Goal: Task Accomplishment & Management: Manage account settings

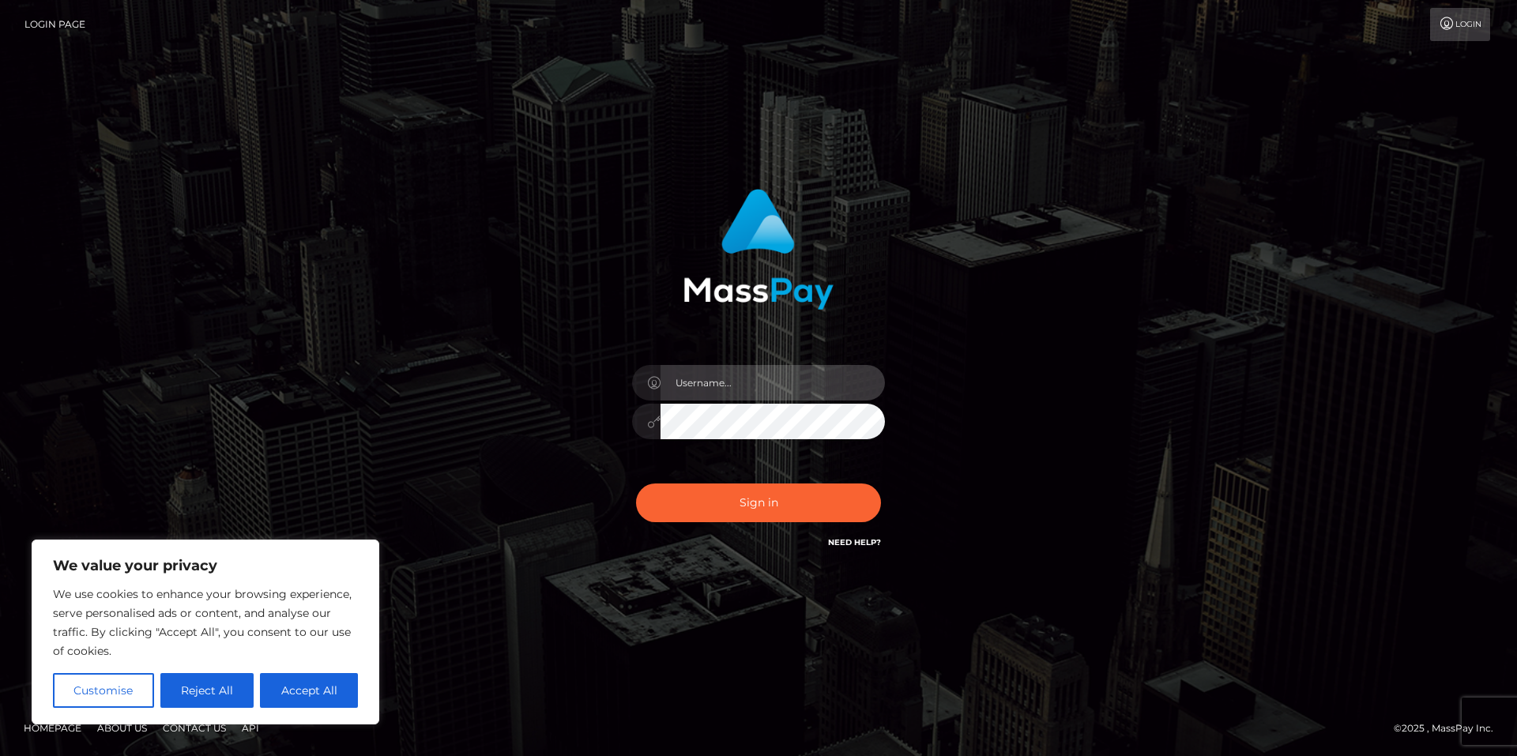
click at [718, 373] on input "text" at bounding box center [773, 383] width 224 height 36
type input "vavis.secret@gmail.com"
click at [636, 484] on button "Sign in" at bounding box center [758, 503] width 245 height 39
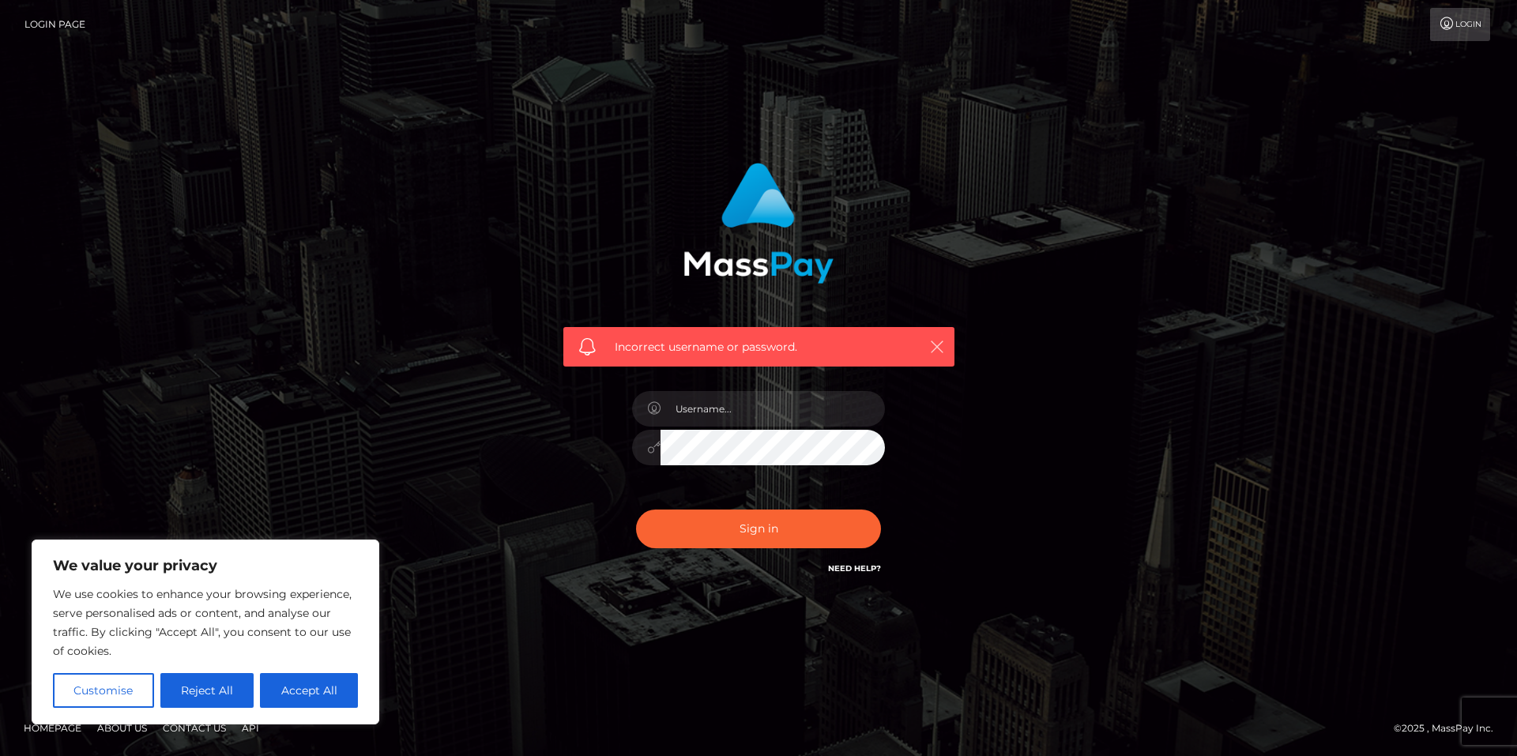
click at [933, 339] on icon "button" at bounding box center [937, 347] width 16 height 16
click at [938, 339] on icon "button" at bounding box center [937, 347] width 16 height 16
click at [1480, 13] on link "Login" at bounding box center [1460, 24] width 60 height 33
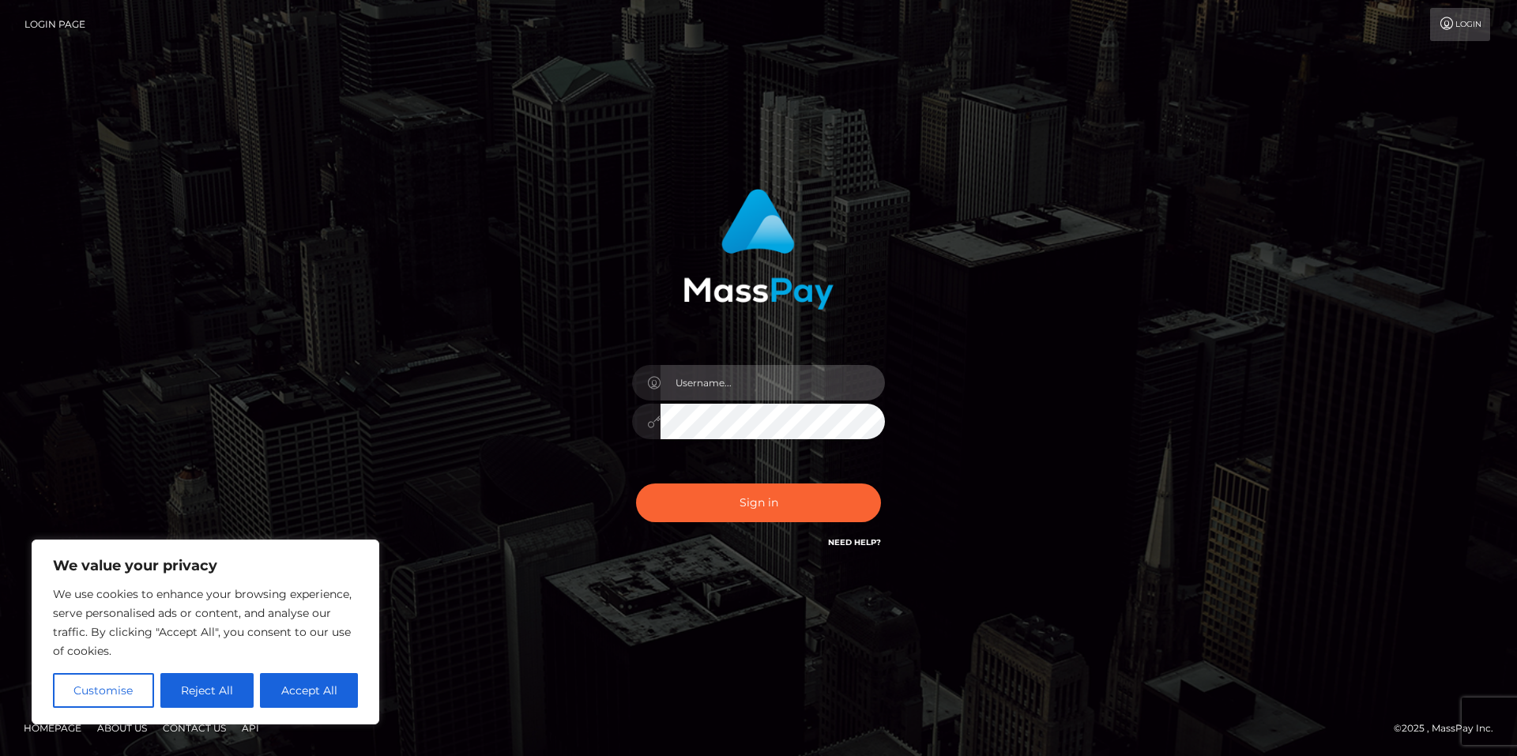
click at [744, 382] on input "text" at bounding box center [773, 383] width 224 height 36
type input "vavis.secret"
click at [636, 484] on button "Sign in" at bounding box center [758, 503] width 245 height 39
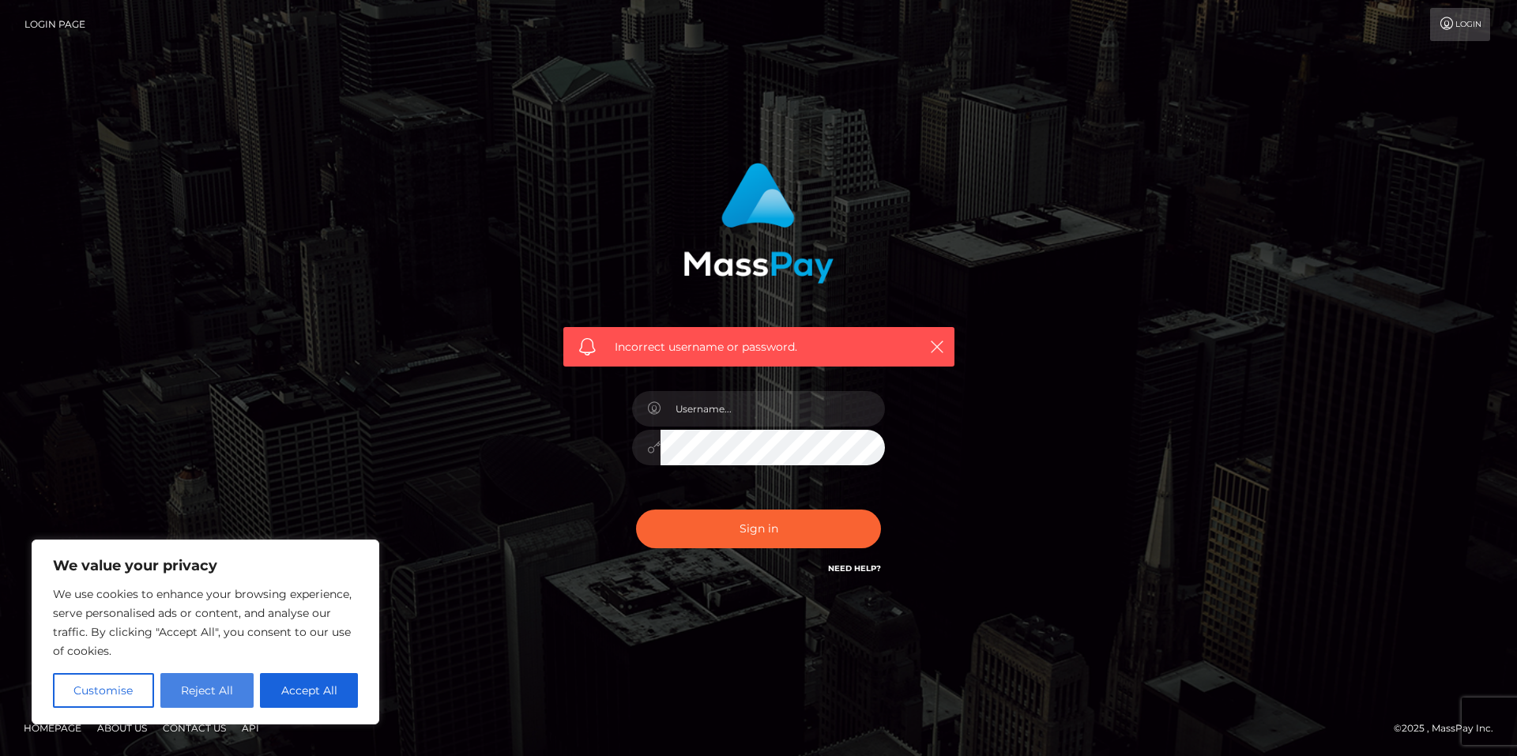
click at [187, 684] on button "Reject All" at bounding box center [207, 690] width 94 height 35
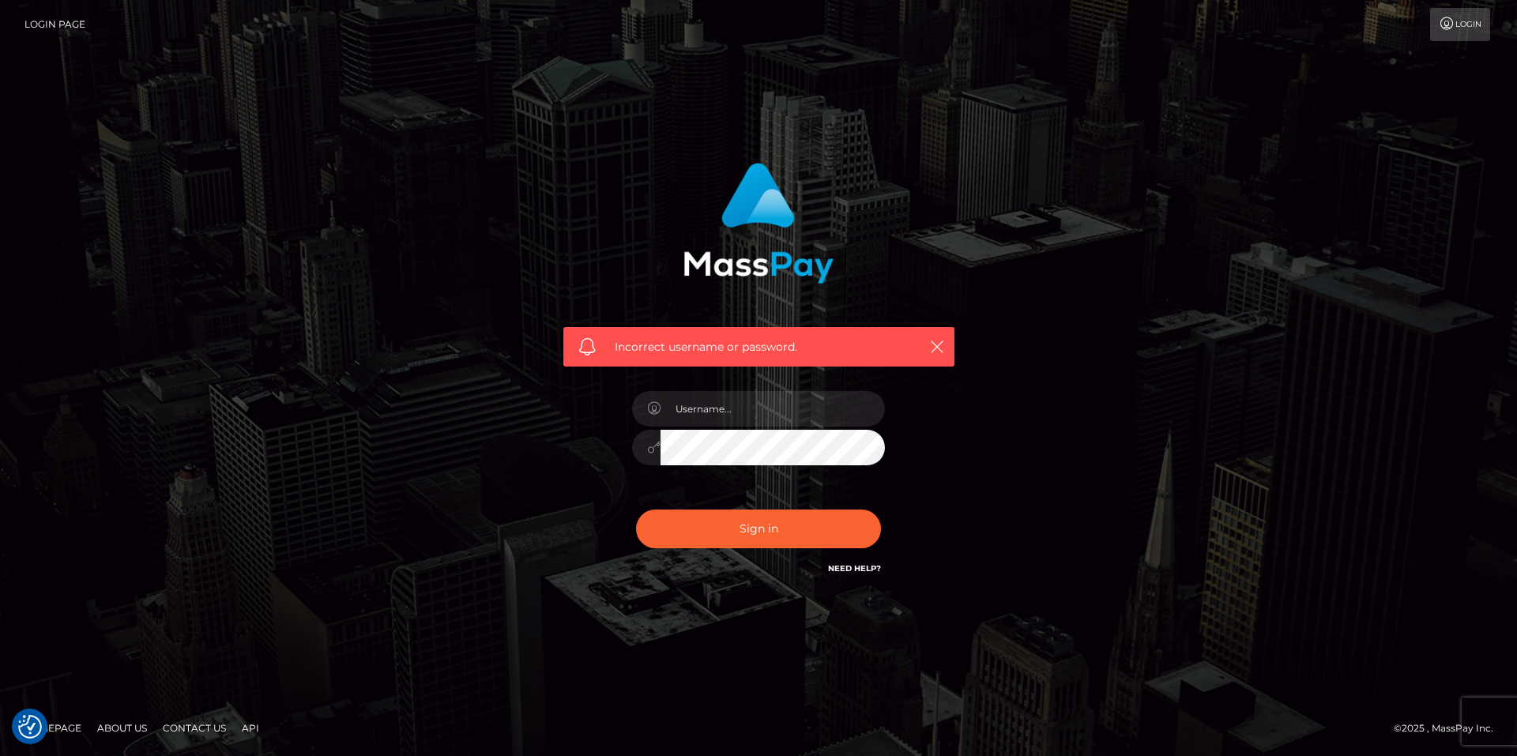
click at [178, 727] on link "Contact Us" at bounding box center [194, 728] width 76 height 24
click at [718, 412] on input "text" at bounding box center [773, 409] width 224 height 36
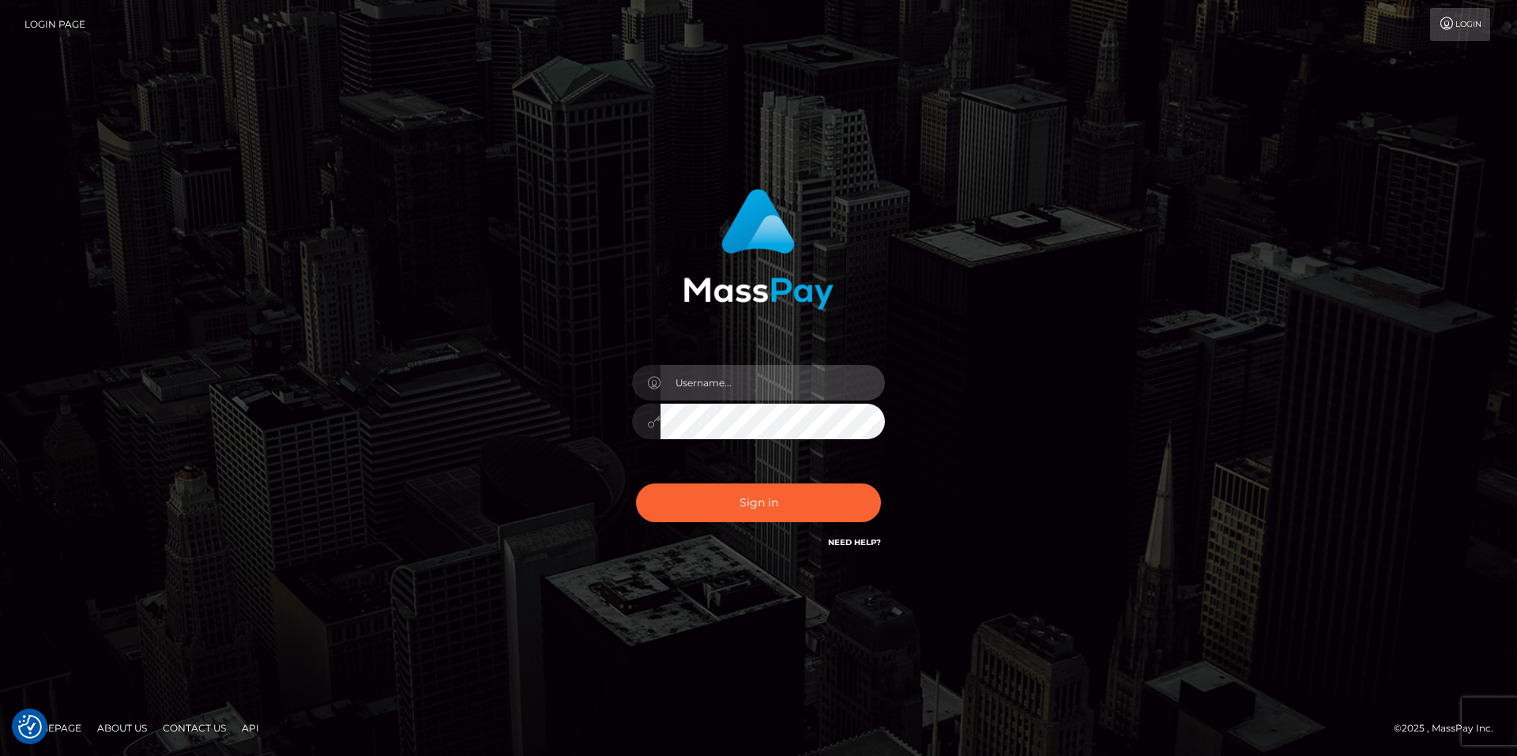
click at [830, 371] on input "text" at bounding box center [773, 383] width 224 height 36
type input "vavi.secret"
click at [636, 484] on button "Sign in" at bounding box center [758, 503] width 245 height 39
